Goal: Task Accomplishment & Management: Use online tool/utility

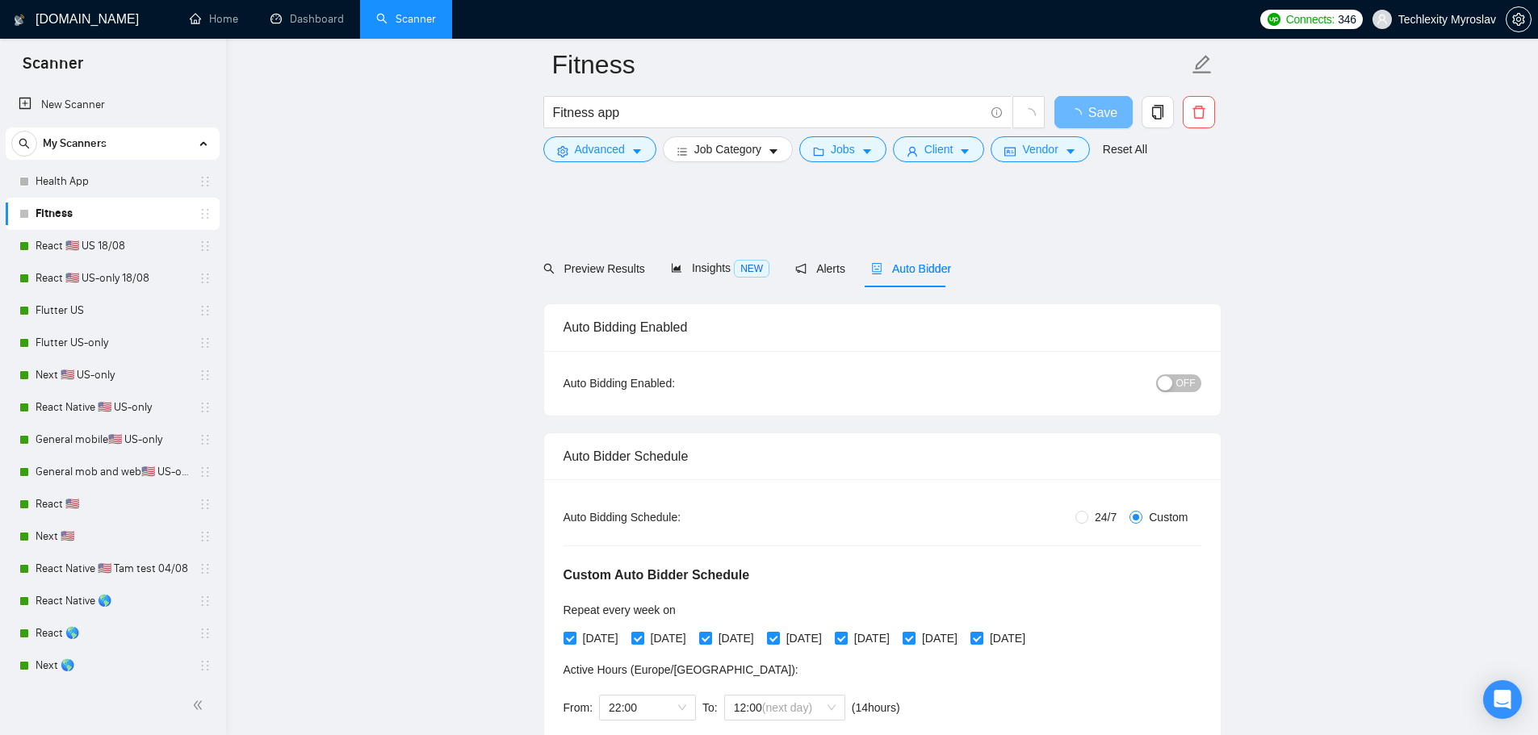
scroll to position [1050, 0]
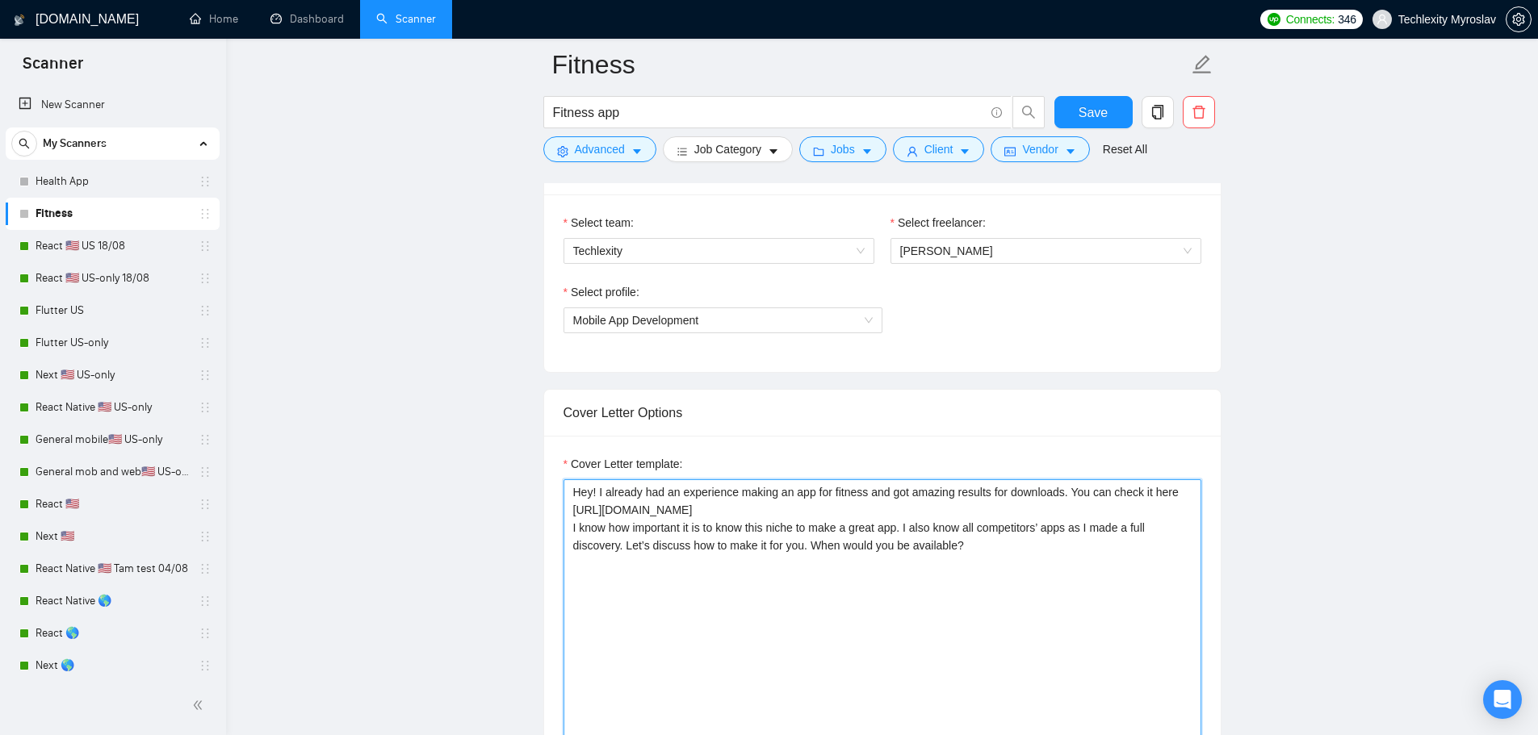
drag, startPoint x: 598, startPoint y: 489, endPoint x: 1015, endPoint y: 548, distance: 420.7
click at [1015, 548] on textarea "Hey! I already had an experience making an app for fitness and got amazing resu…" at bounding box center [883, 661] width 638 height 363
click at [78, 169] on link "Health App" at bounding box center [112, 182] width 153 height 32
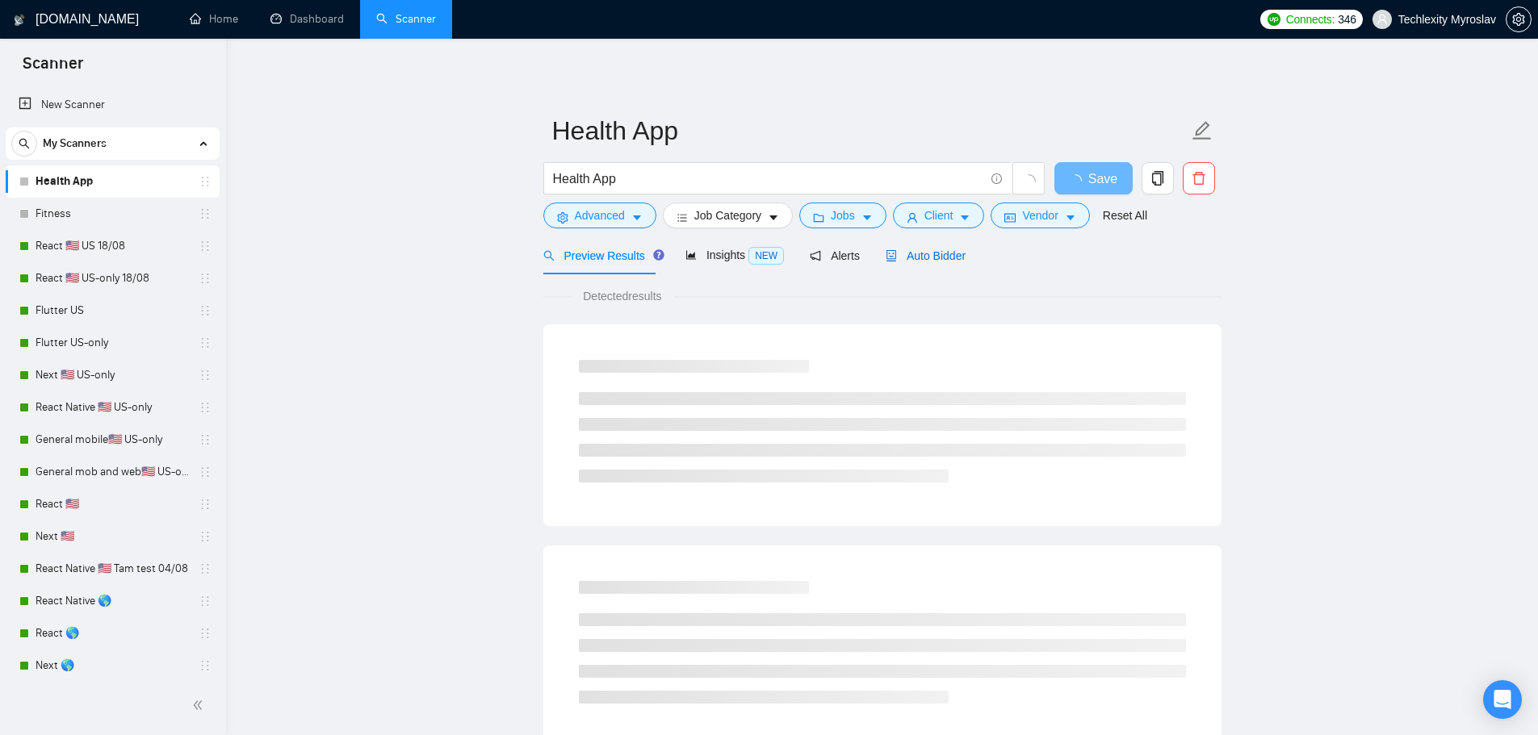
click at [891, 255] on span "Auto Bidder" at bounding box center [926, 255] width 80 height 13
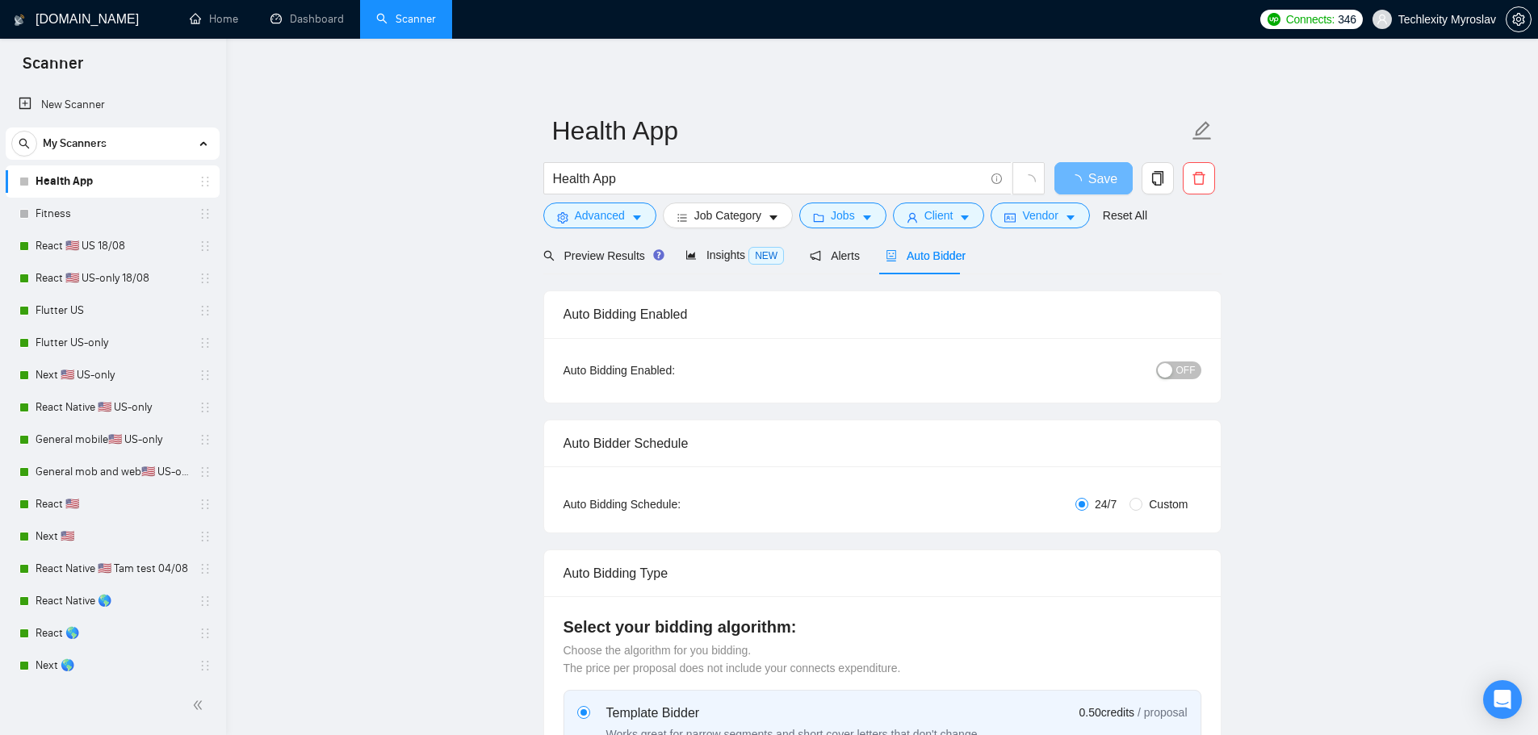
radio input "false"
radio input "true"
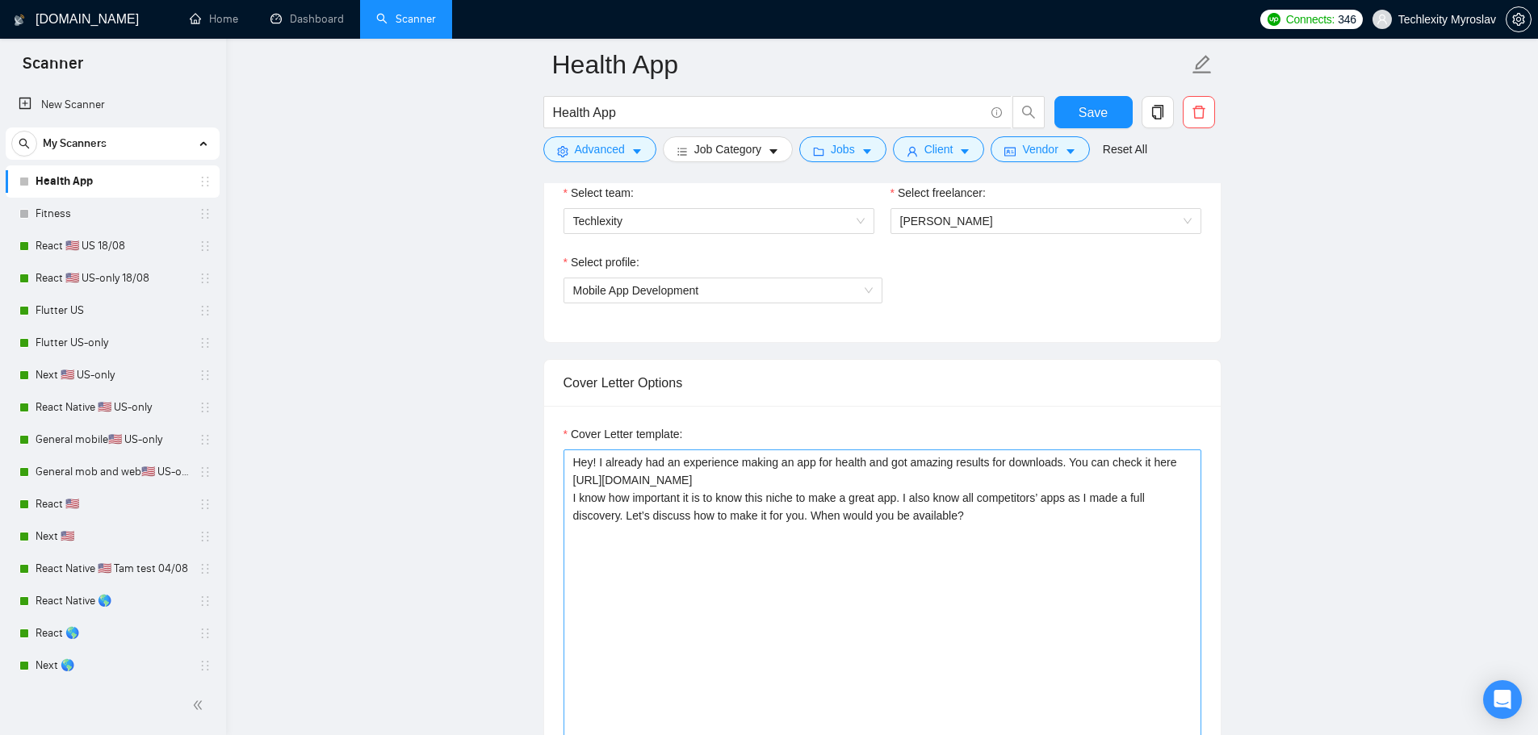
scroll to position [1130, 0]
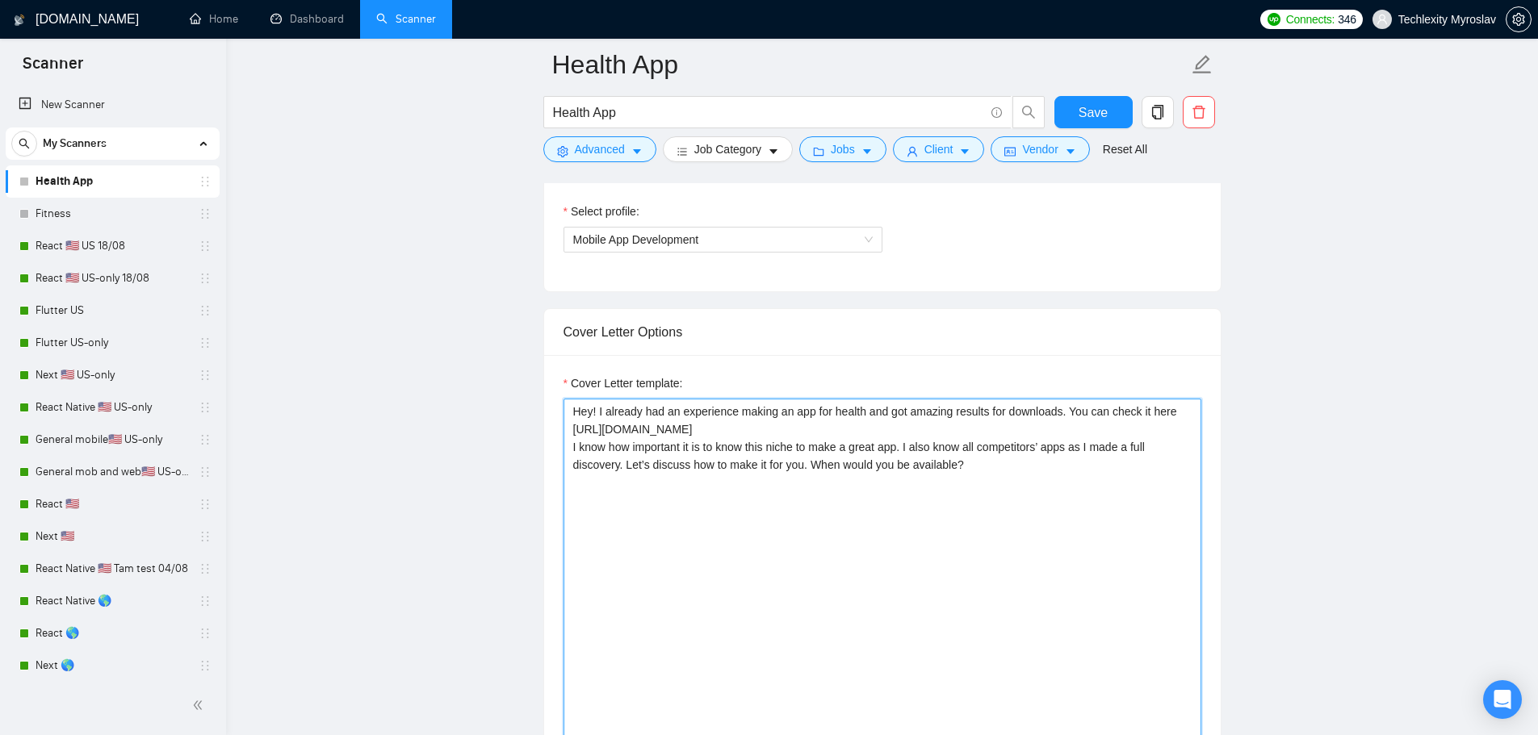
click at [1095, 463] on textarea "Hey! I already had an experience making an app for health and got amazing resul…" at bounding box center [883, 580] width 638 height 363
paste textarea ": [URL][DOMAIN_NAME] I know how important it is to know this niche to make a gr…"
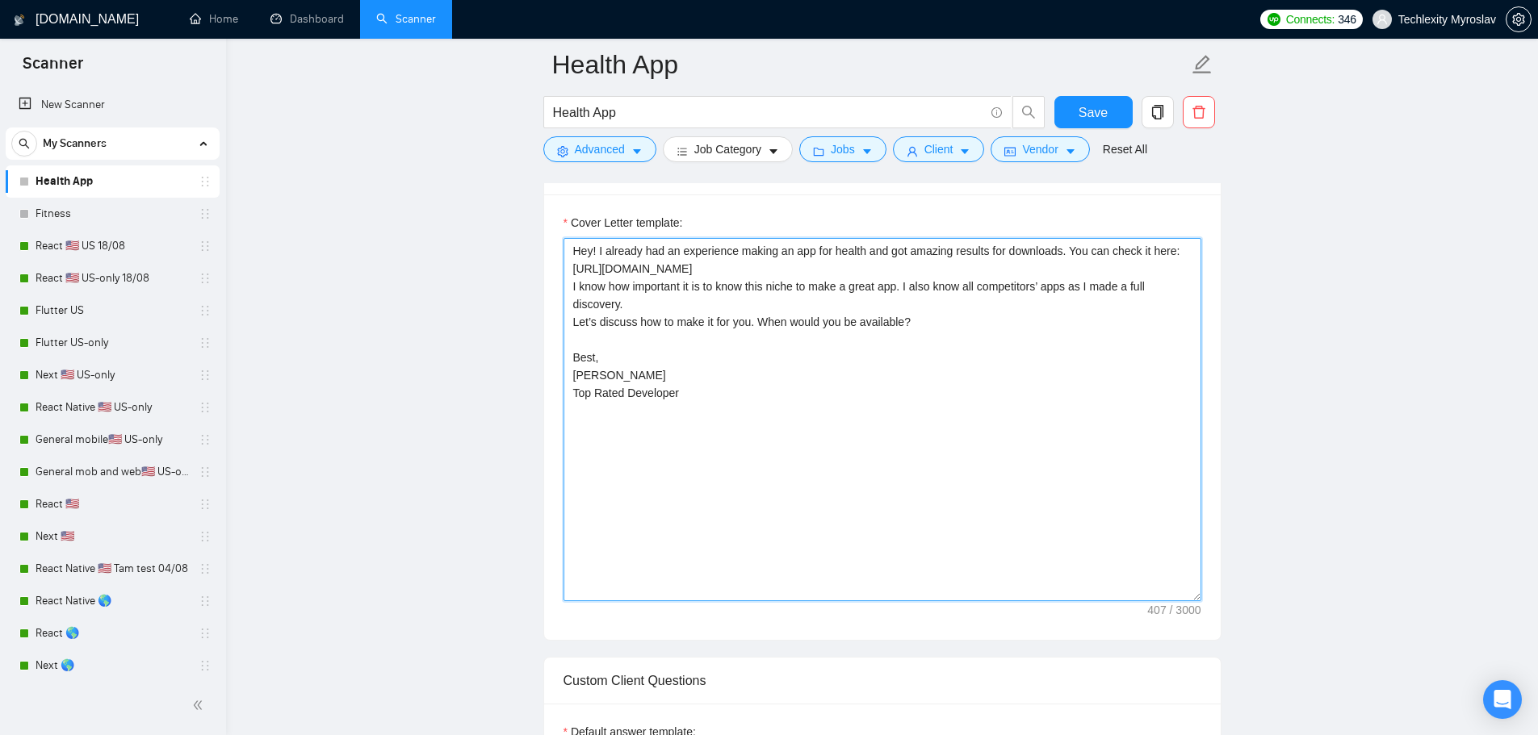
scroll to position [1292, 0]
type textarea "Hey! I already had an experience making an app for health and got amazing resul…"
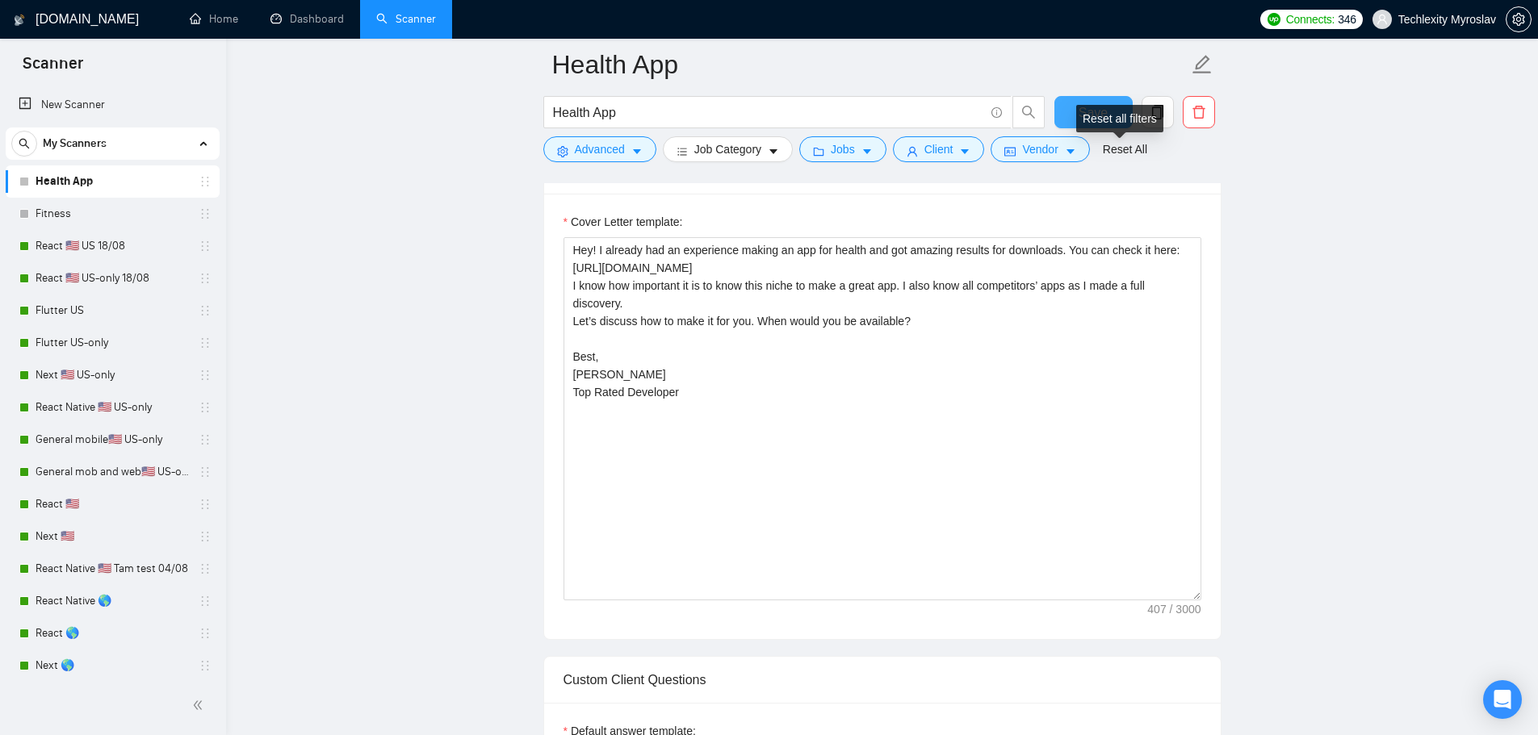
click at [1083, 103] on span "Save" at bounding box center [1093, 113] width 29 height 20
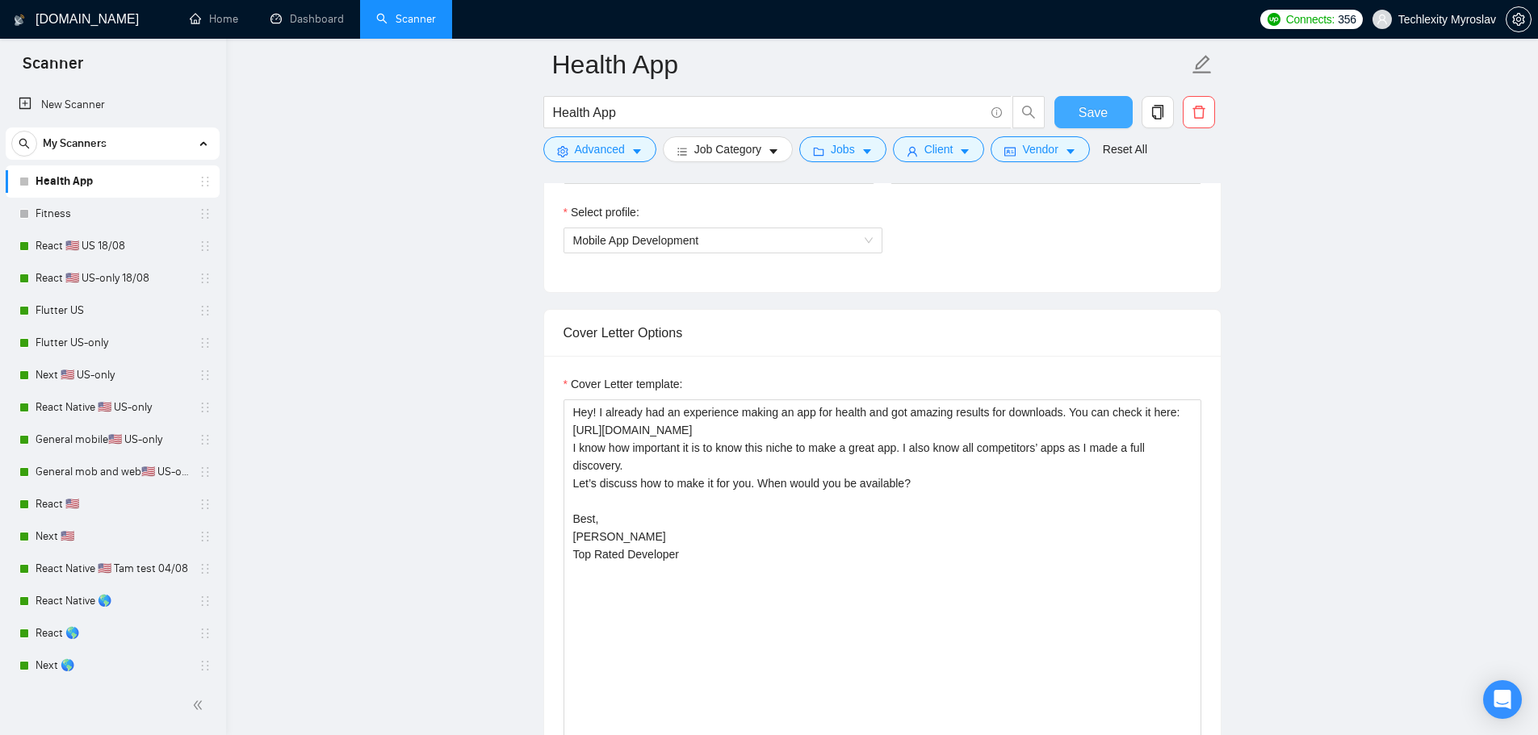
scroll to position [1130, 0]
